Goal: Transaction & Acquisition: Purchase product/service

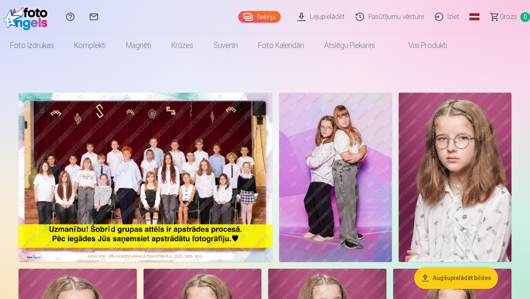
click at [153, 166] on img at bounding box center [146, 177] width 254 height 169
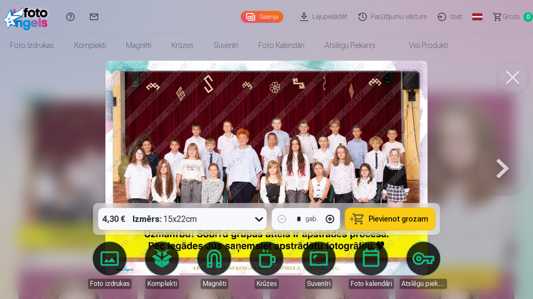
click at [511, 79] on button at bounding box center [512, 78] width 34 height 34
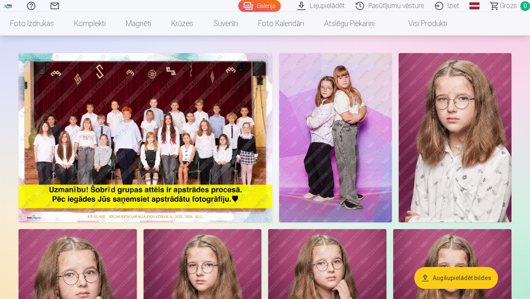
scroll to position [40, 0]
click at [149, 135] on img at bounding box center [146, 137] width 254 height 169
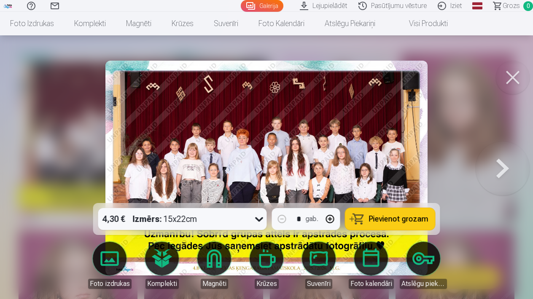
click at [70, 156] on div at bounding box center [266, 149] width 533 height 299
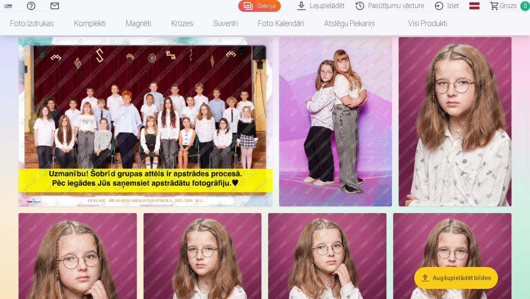
scroll to position [53, 0]
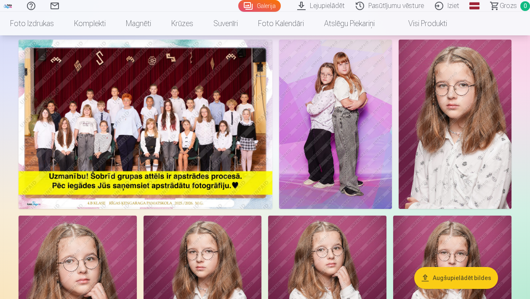
click at [193, 134] on img at bounding box center [146, 124] width 254 height 169
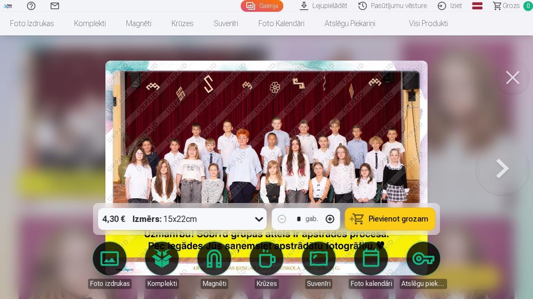
click at [391, 223] on button "Pievienot grozam" at bounding box center [390, 219] width 90 height 22
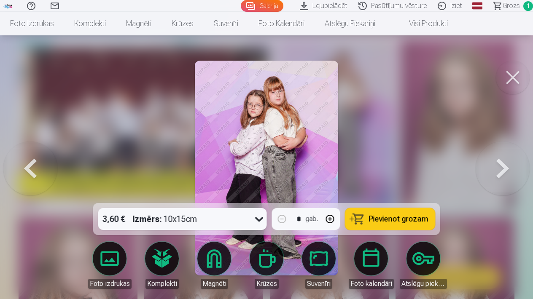
click at [395, 223] on span "Pievienot grozam" at bounding box center [398, 219] width 59 height 8
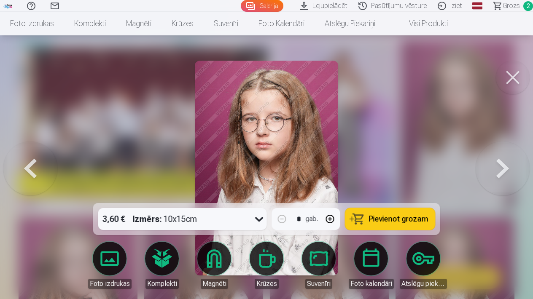
click at [511, 82] on button at bounding box center [512, 78] width 34 height 34
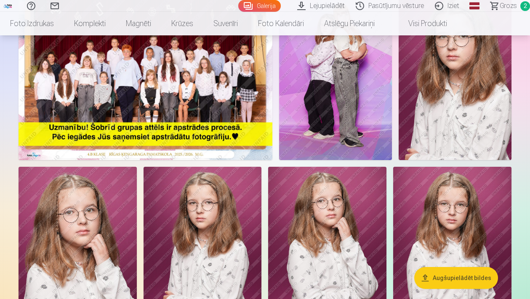
scroll to position [104, 0]
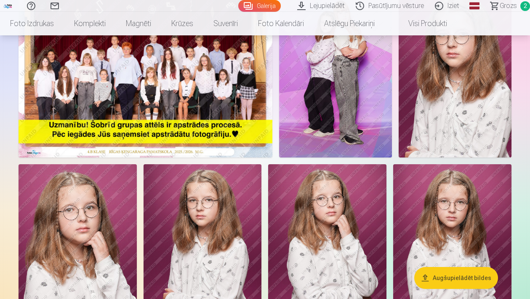
click at [444, 155] on img at bounding box center [455, 72] width 113 height 169
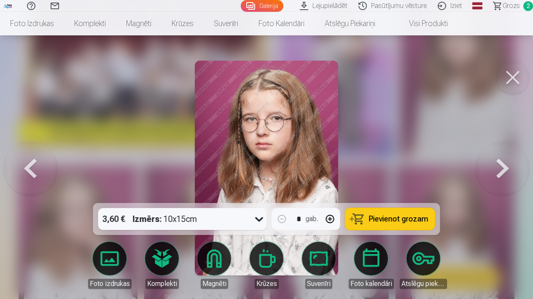
click at [516, 89] on button at bounding box center [512, 78] width 34 height 34
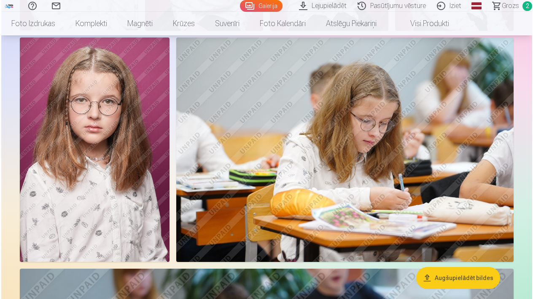
scroll to position [423, 0]
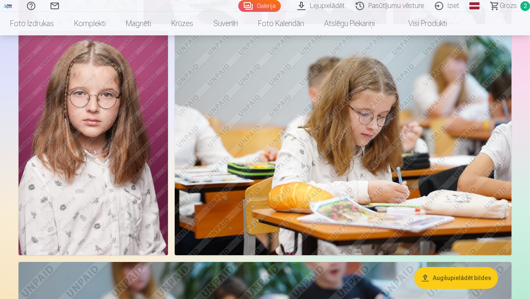
click at [93, 169] on img at bounding box center [94, 143] width 150 height 225
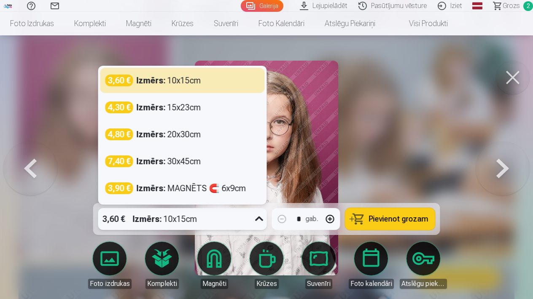
click at [258, 219] on icon at bounding box center [259, 219] width 8 height 5
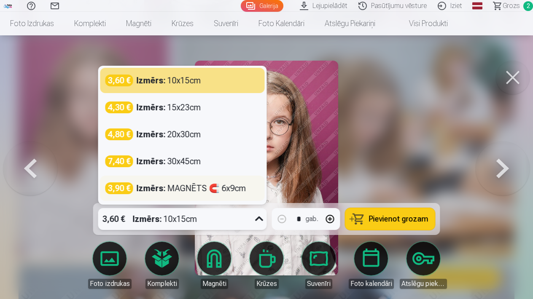
click at [182, 187] on div "Izmērs : MAGNĒTS 🧲 6x9cm" at bounding box center [192, 188] width 110 height 12
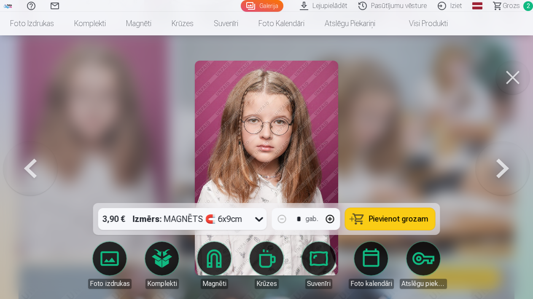
click at [329, 220] on button "button" at bounding box center [330, 219] width 20 height 20
click at [329, 221] on button "button" at bounding box center [330, 219] width 20 height 20
type input "*"
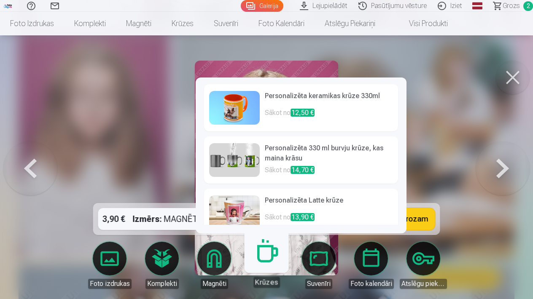
click at [262, 264] on link "Krūzes" at bounding box center [266, 262] width 52 height 52
click at [281, 201] on h6 "Personalizēta Latte krūze" at bounding box center [329, 203] width 128 height 17
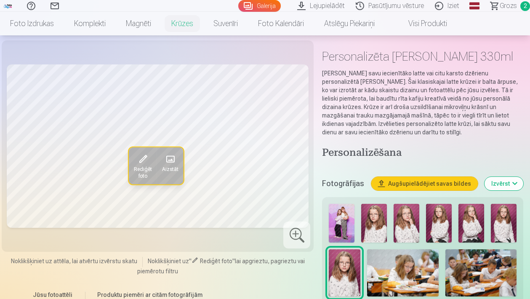
scroll to position [32, 0]
click at [396, 267] on img at bounding box center [402, 274] width 71 height 48
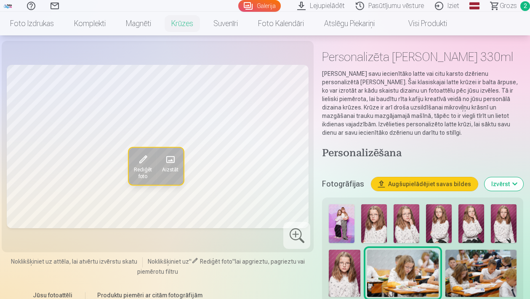
click at [341, 225] on img at bounding box center [342, 223] width 26 height 39
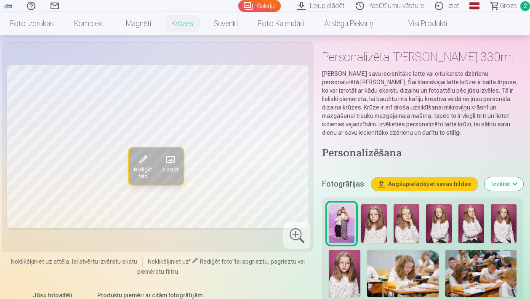
click at [372, 229] on img at bounding box center [374, 223] width 26 height 39
click at [399, 234] on img at bounding box center [407, 223] width 26 height 39
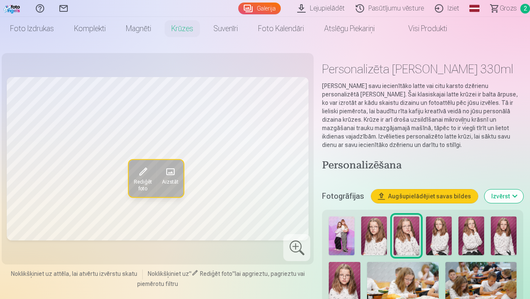
scroll to position [15, 0]
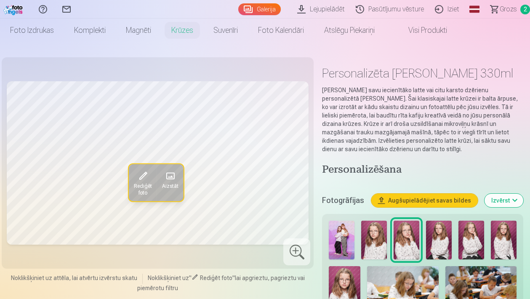
click at [444, 244] on img at bounding box center [439, 240] width 26 height 39
click at [345, 238] on img at bounding box center [342, 240] width 26 height 39
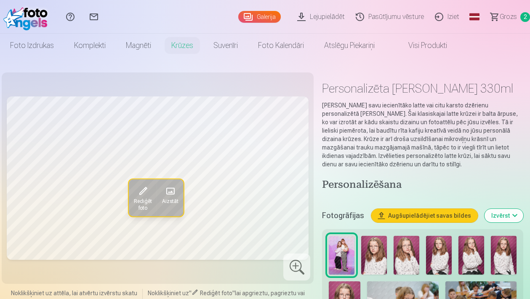
scroll to position [0, 0]
click at [503, 14] on span "Grozs" at bounding box center [508, 17] width 17 height 10
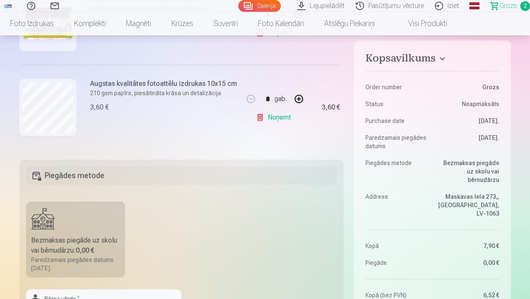
scroll to position [123, 0]
click at [266, 8] on link "Galerija" at bounding box center [259, 6] width 43 height 12
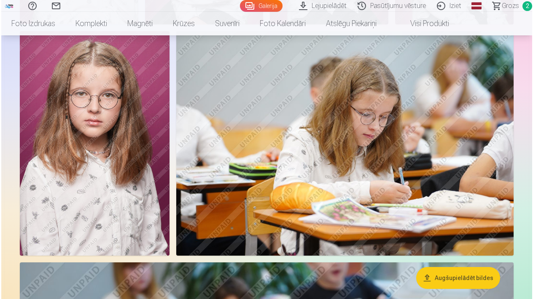
scroll to position [420, 0]
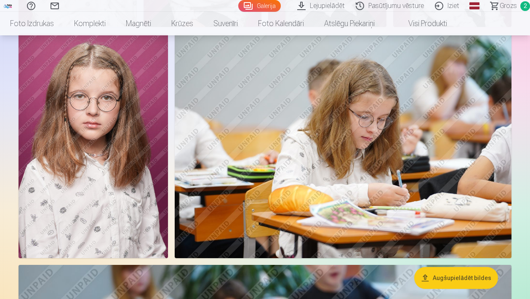
click at [114, 131] on img at bounding box center [94, 146] width 150 height 225
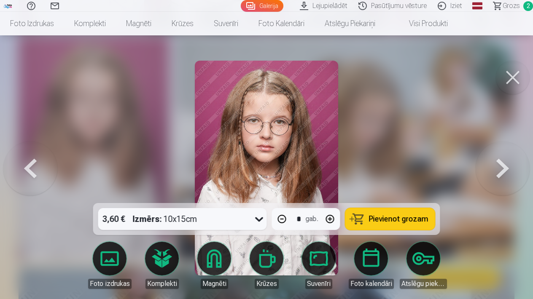
click at [257, 219] on icon at bounding box center [259, 219] width 8 height 5
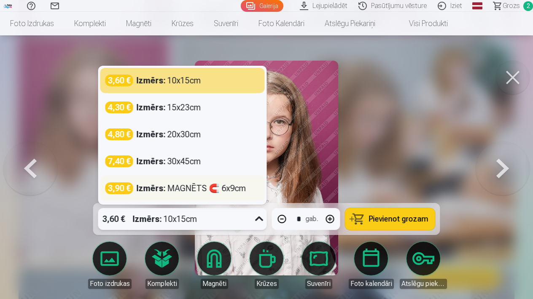
click at [174, 189] on div "Izmērs : MAGNĒTS 🧲 6x9cm" at bounding box center [192, 188] width 110 height 12
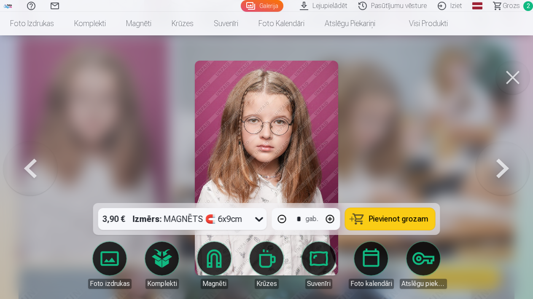
click at [393, 221] on span "Pievienot grozam" at bounding box center [398, 219] width 59 height 8
type input "*"
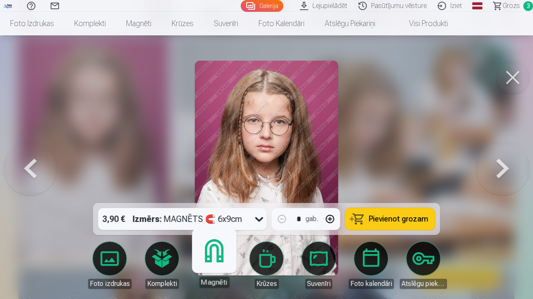
click at [211, 261] on link "Magnēti" at bounding box center [214, 262] width 52 height 52
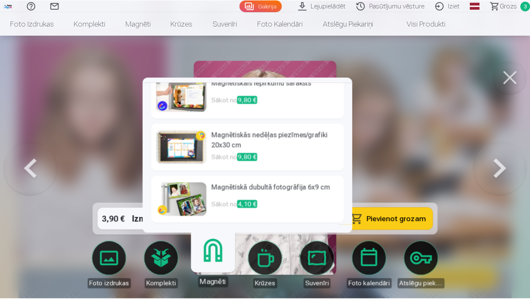
scroll to position [222, 0]
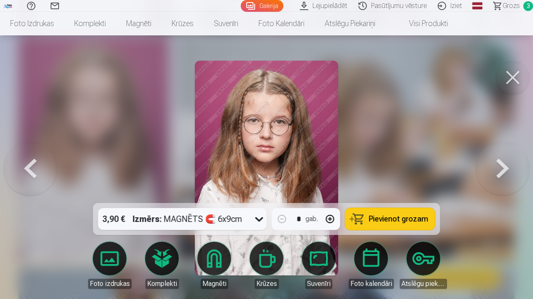
click at [513, 86] on button at bounding box center [512, 78] width 34 height 34
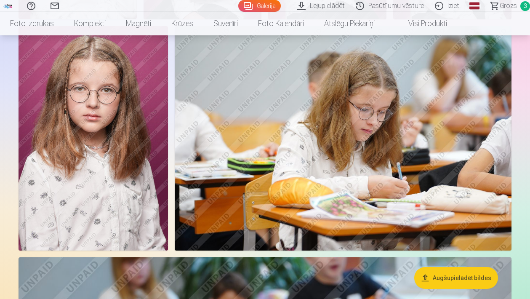
scroll to position [427, 0]
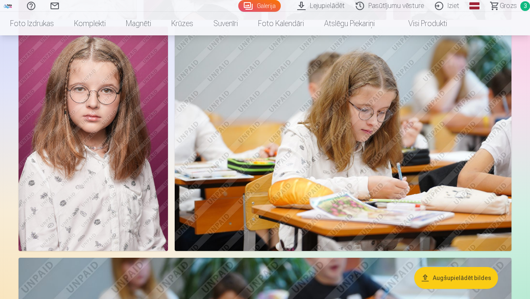
click at [369, 114] on img at bounding box center [343, 139] width 337 height 225
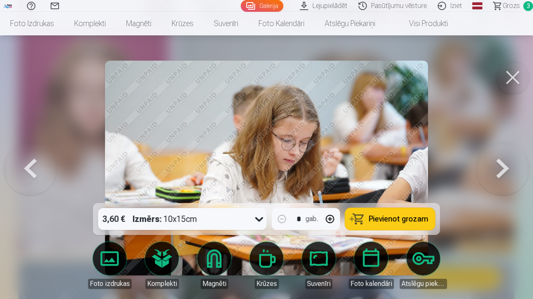
click at [404, 224] on button "Pievienot grozam" at bounding box center [390, 219] width 90 height 22
click at [511, 78] on button at bounding box center [512, 78] width 34 height 34
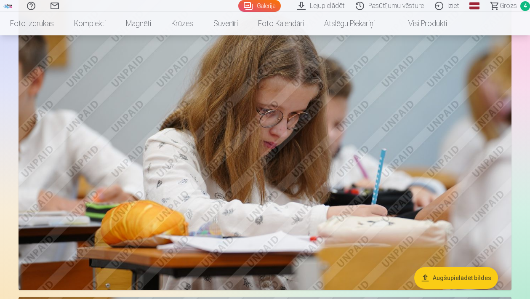
scroll to position [1008, 0]
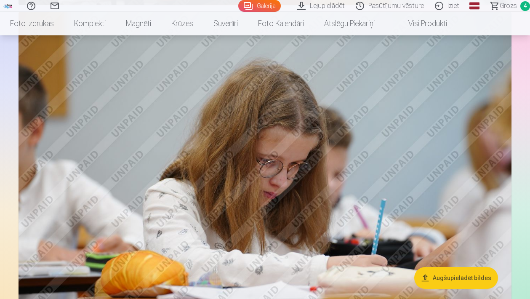
click at [513, 9] on span "Grozs" at bounding box center [508, 6] width 17 height 10
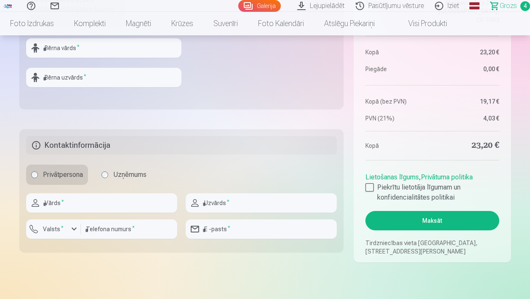
scroll to position [365, 0]
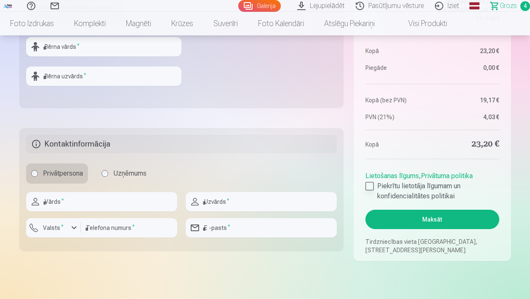
click at [370, 187] on div at bounding box center [370, 186] width 8 height 8
click at [426, 220] on button "Maksāt" at bounding box center [433, 219] width 134 height 19
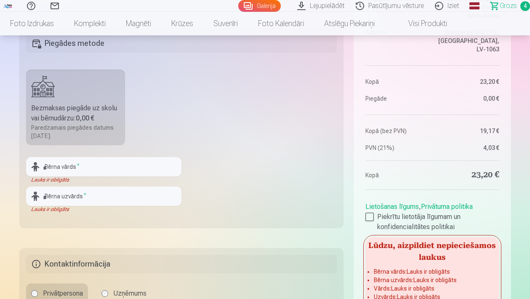
scroll to position [245, 0]
type input "*"
drag, startPoint x: 88, startPoint y: 169, endPoint x: 77, endPoint y: 168, distance: 11.4
click at [77, 168] on input "**********" at bounding box center [103, 167] width 155 height 19
click at [94, 170] on input "**********" at bounding box center [103, 167] width 155 height 19
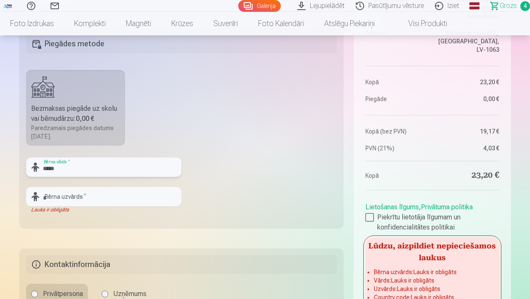
type input "*****"
click at [89, 201] on input "text" at bounding box center [103, 196] width 155 height 19
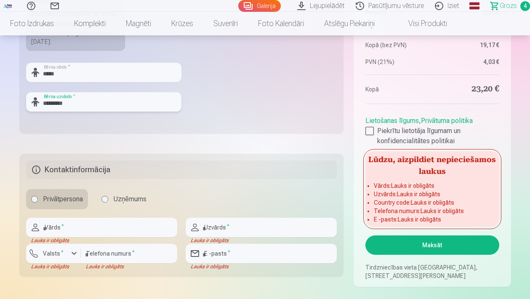
scroll to position [338, 0]
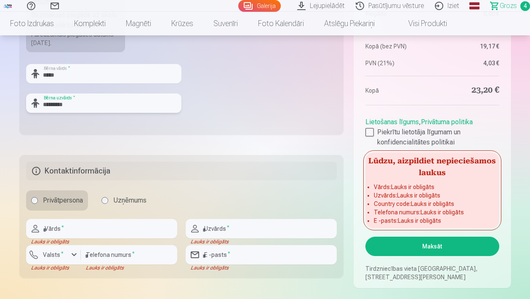
type input "*********"
click at [108, 228] on input "text" at bounding box center [101, 228] width 151 height 19
click at [220, 91] on fieldset "Piegādes metode Bezmaksas piegāde uz skolu vai bērnudārzu : 0,00 € Paredzamais …" at bounding box center [181, 34] width 325 height 201
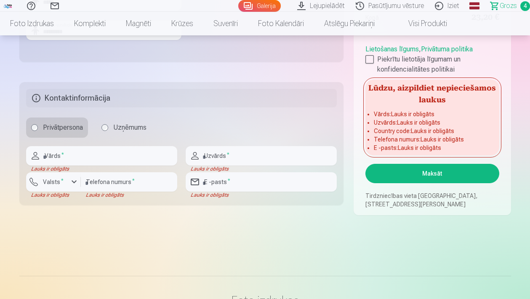
scroll to position [411, 0]
click at [94, 161] on input "text" at bounding box center [101, 156] width 151 height 19
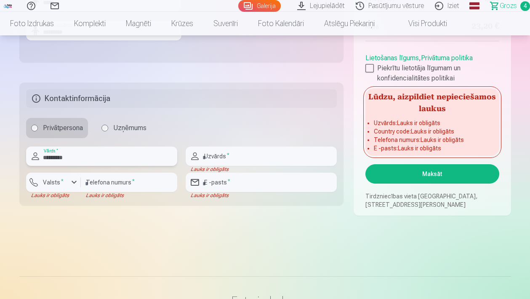
type input "*********"
click at [153, 176] on input "number" at bounding box center [129, 182] width 96 height 19
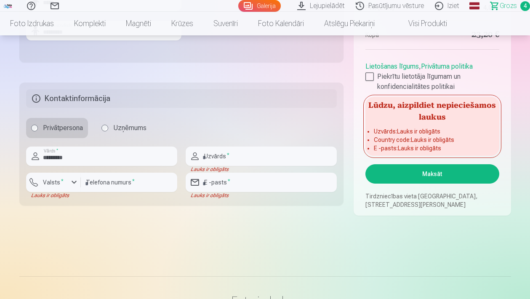
click at [75, 185] on div "button" at bounding box center [74, 182] width 10 height 10
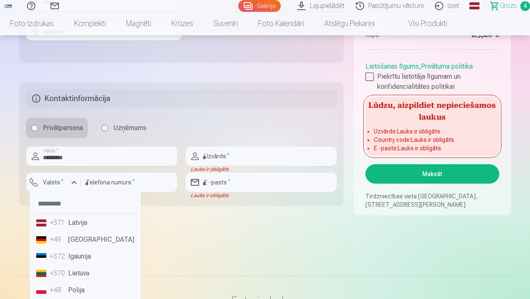
click at [85, 224] on li "+371 Latvija" at bounding box center [85, 222] width 105 height 17
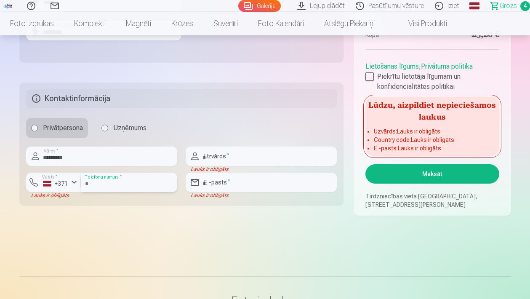
drag, startPoint x: 101, startPoint y: 184, endPoint x: 77, endPoint y: 176, distance: 25.4
click at [77, 176] on div "**********" at bounding box center [101, 186] width 151 height 26
click at [96, 185] on input "**********" at bounding box center [129, 182] width 96 height 19
type input "********"
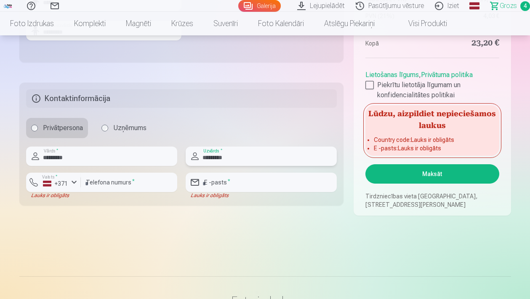
type input "*********"
click at [280, 120] on div "Privātpersona Uzņēmums" at bounding box center [181, 128] width 311 height 20
type input "**********"
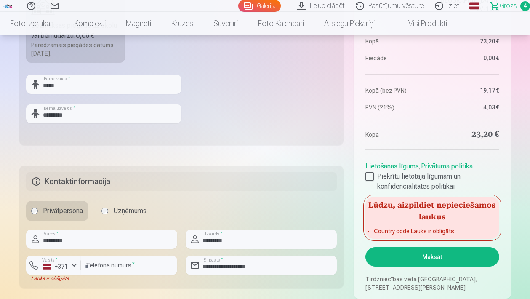
scroll to position [326, 0]
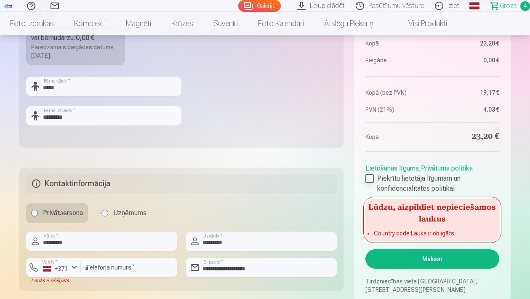
click at [371, 180] on div at bounding box center [370, 178] width 8 height 8
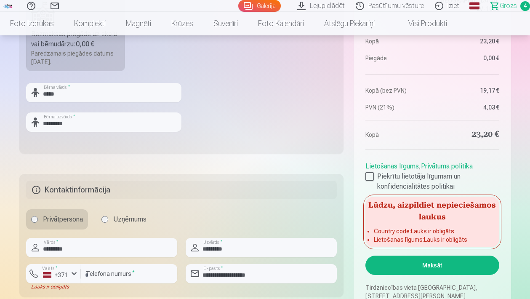
scroll to position [320, 0]
click at [372, 177] on div at bounding box center [370, 176] width 8 height 8
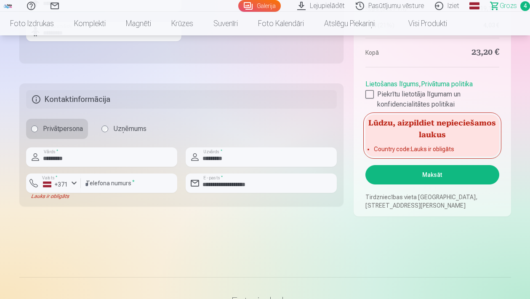
scroll to position [416, 0]
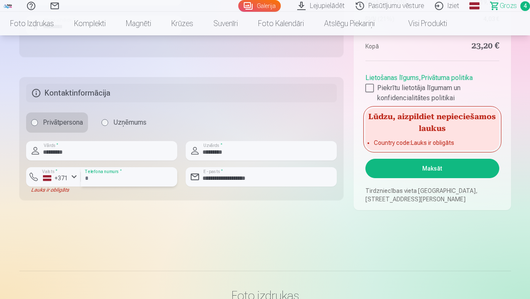
click at [86, 179] on input "********" at bounding box center [129, 176] width 96 height 19
type input "**********"
click at [75, 177] on div "button" at bounding box center [74, 177] width 10 height 10
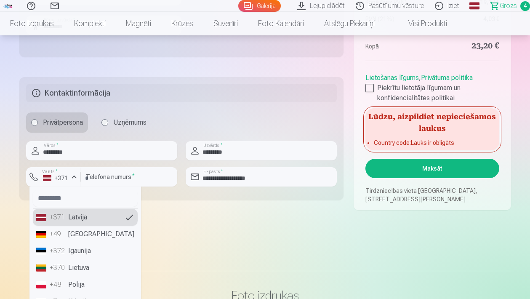
click at [38, 218] on li "+371 Latvija" at bounding box center [85, 217] width 105 height 17
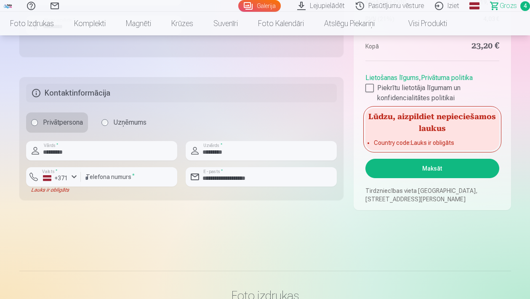
click at [51, 190] on div "Lauks ir obligāts" at bounding box center [53, 190] width 55 height 7
click at [35, 178] on button "Valsts * +371" at bounding box center [53, 176] width 55 height 19
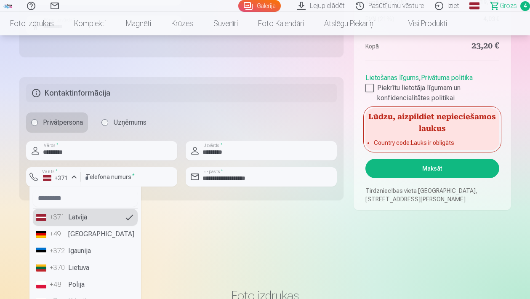
click at [43, 219] on li "+371 Latvija" at bounding box center [85, 217] width 105 height 17
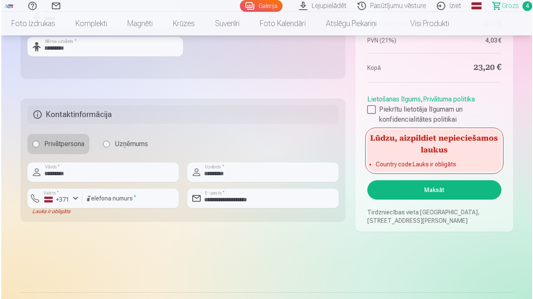
scroll to position [396, 0]
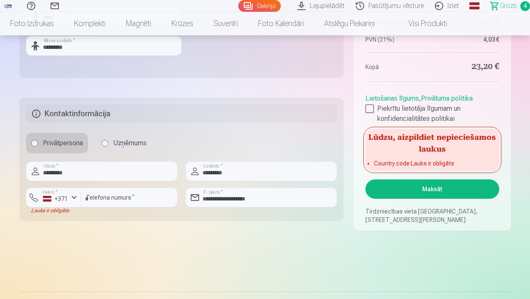
click at [411, 187] on button "Maksāt" at bounding box center [433, 188] width 134 height 19
